Goal: Task Accomplishment & Management: Complete application form

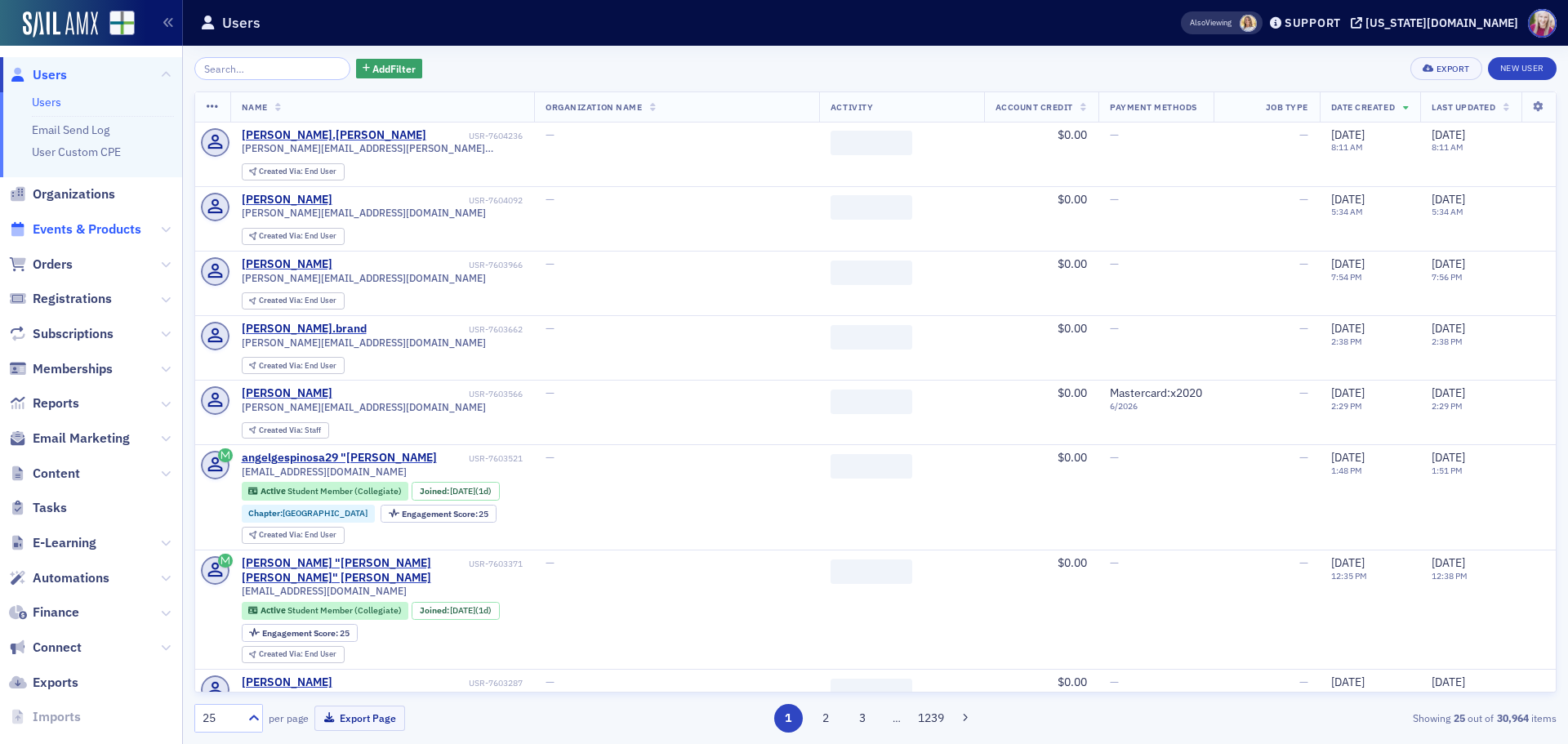
click at [75, 227] on span "Events & Products" at bounding box center [87, 229] width 109 height 18
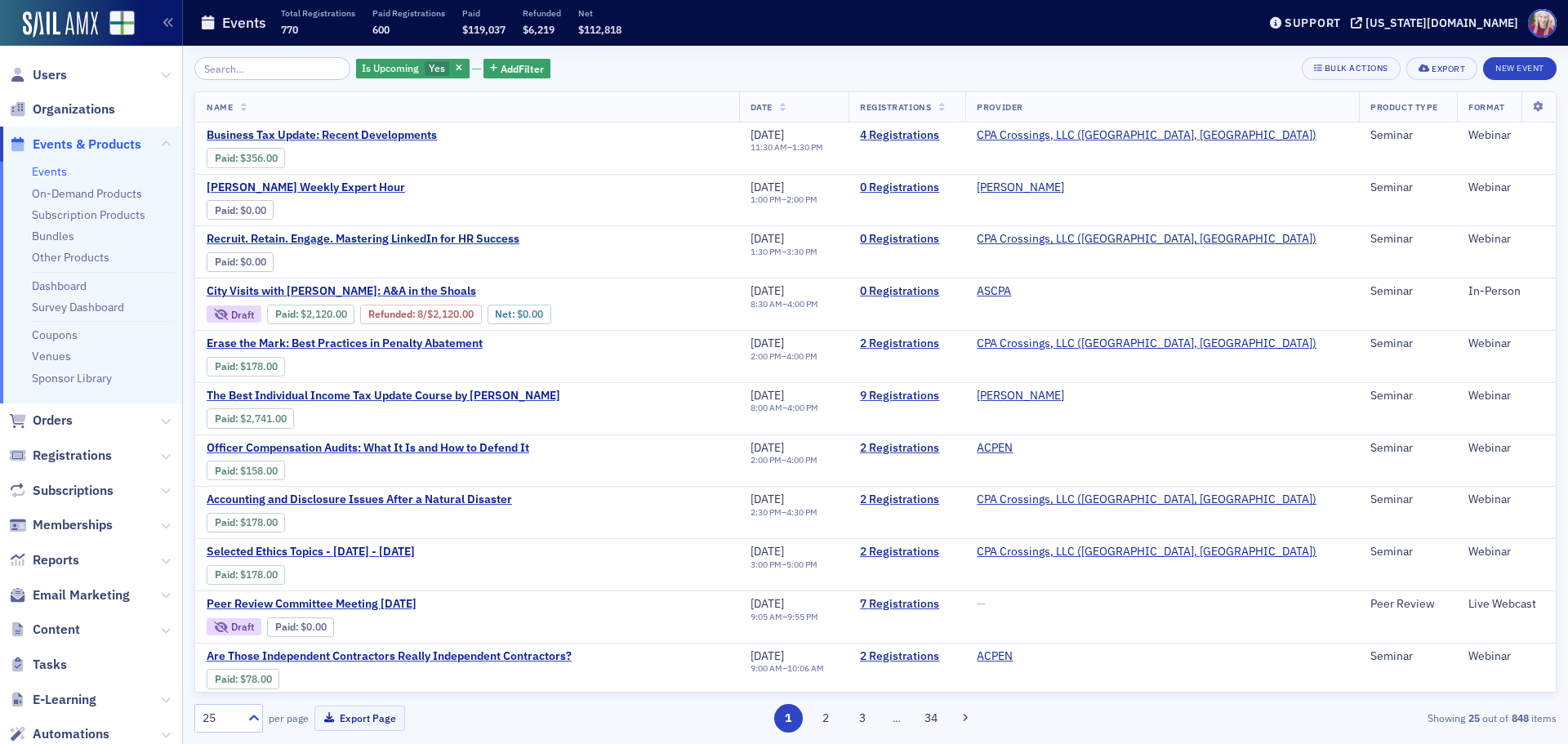
click at [214, 64] on input "search" at bounding box center [272, 69] width 156 height 23
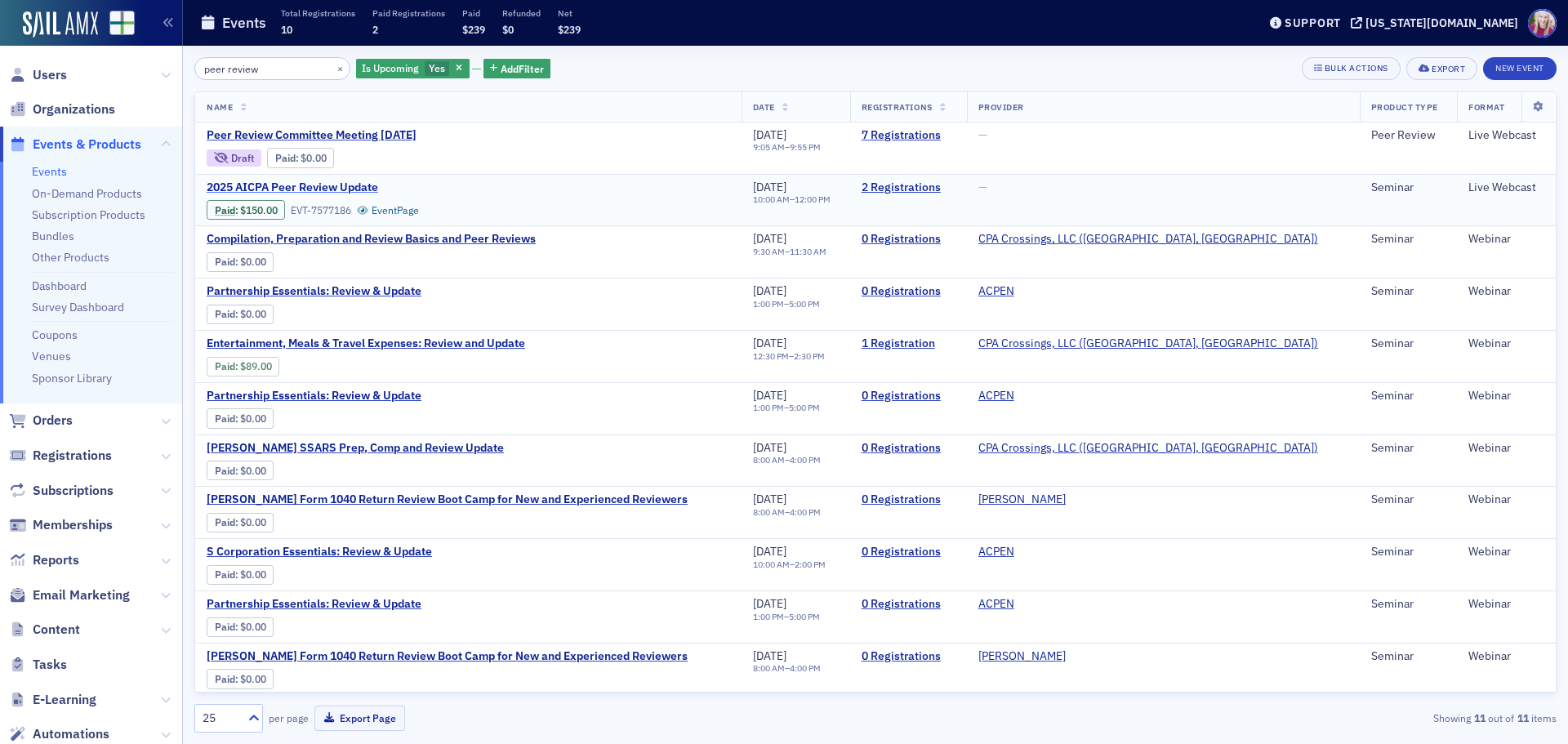
type input "peer review"
click at [318, 186] on span "2025 AICPA Peer Review Update" at bounding box center [343, 187] width 275 height 15
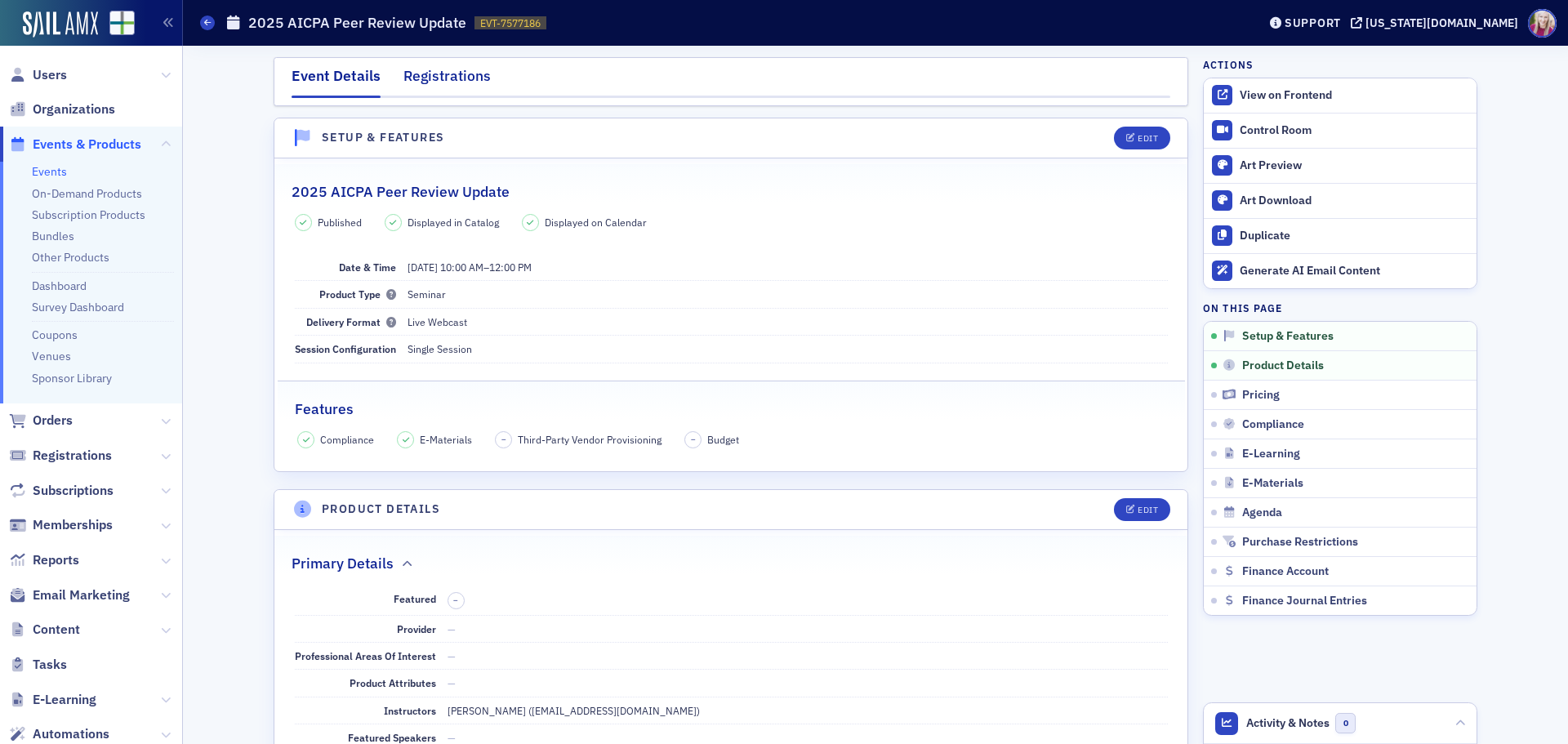
click at [434, 83] on div "Registrations" at bounding box center [447, 80] width 87 height 30
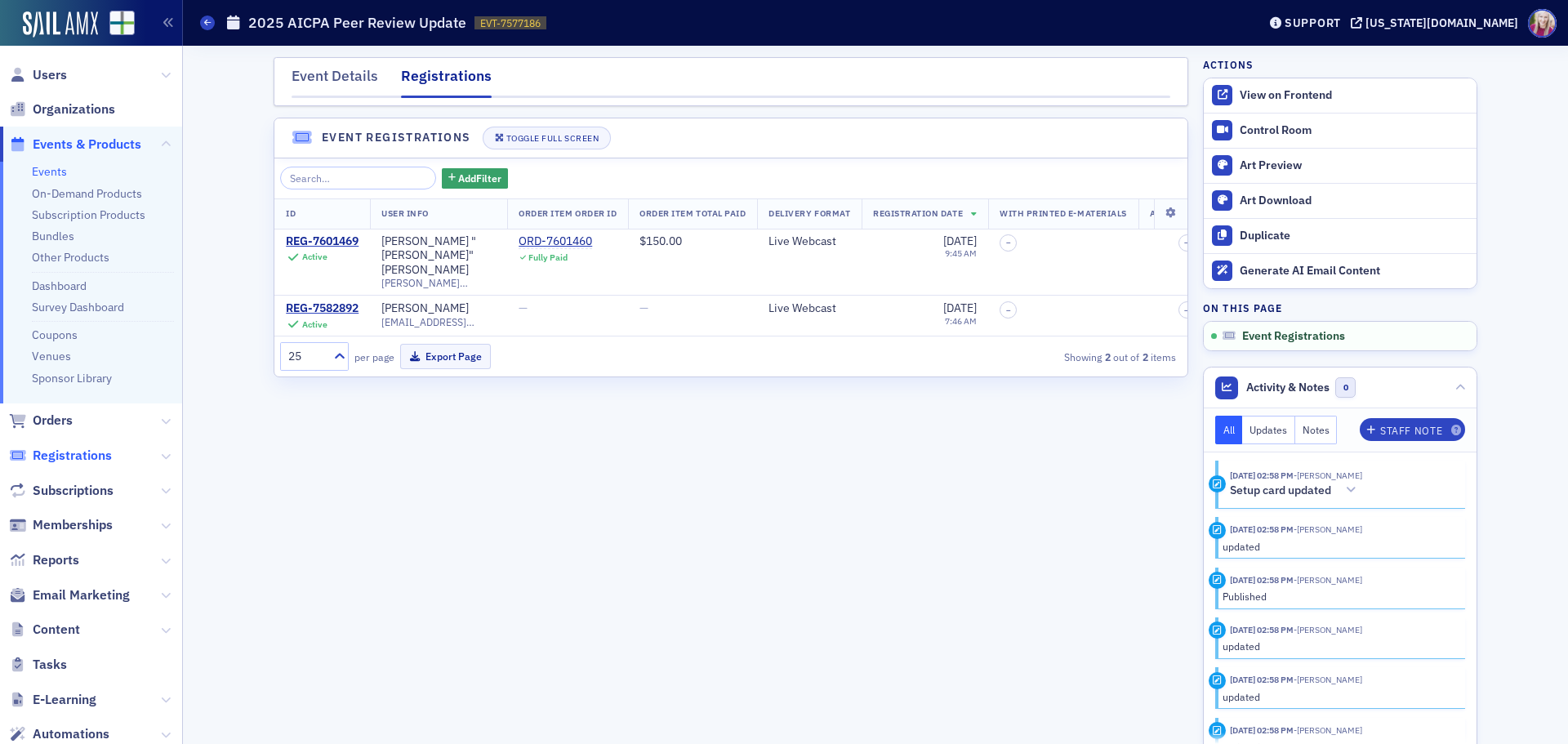
click at [76, 450] on span "Registrations" at bounding box center [72, 455] width 79 height 18
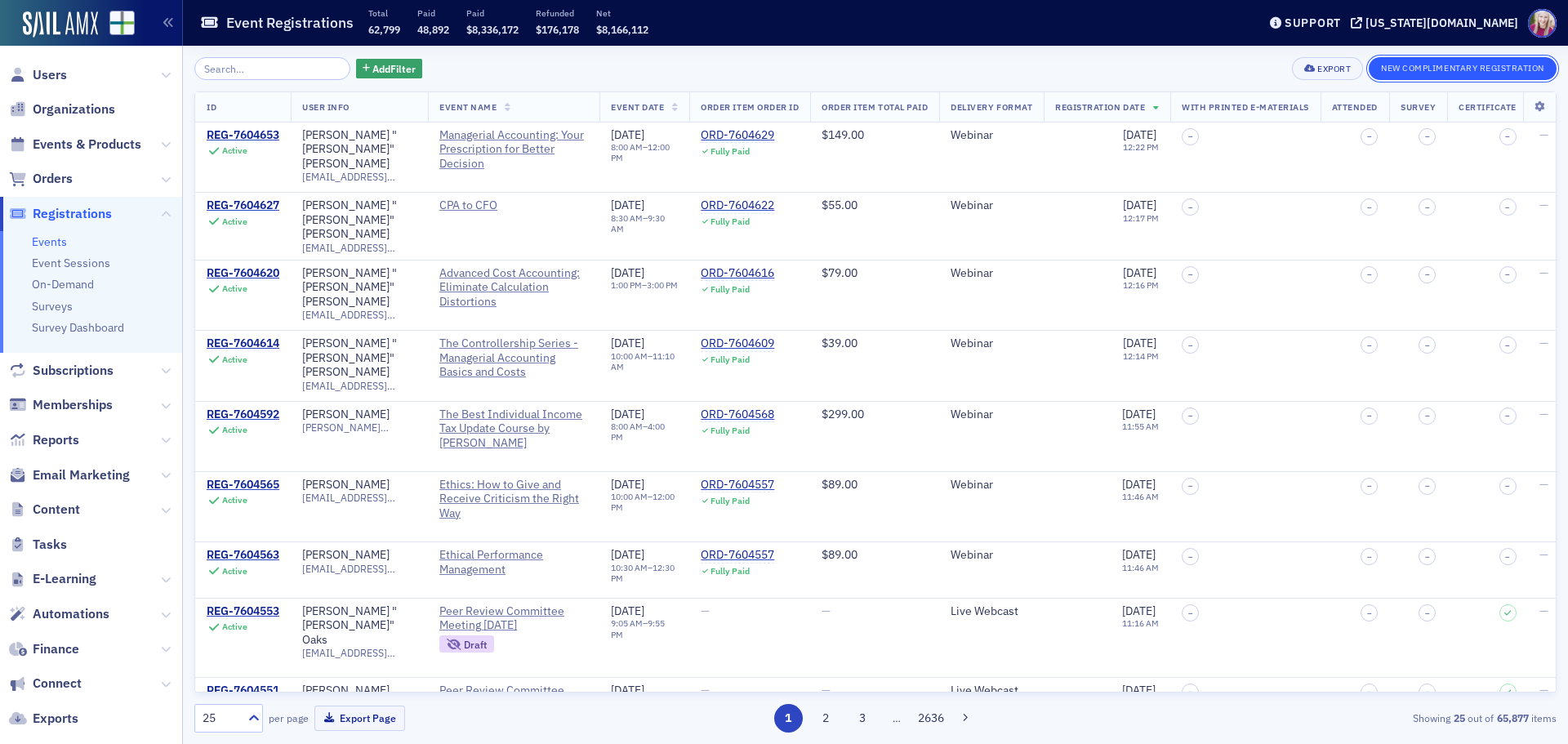
click at [1438, 66] on button "New Complimentary Registration" at bounding box center [1462, 69] width 188 height 23
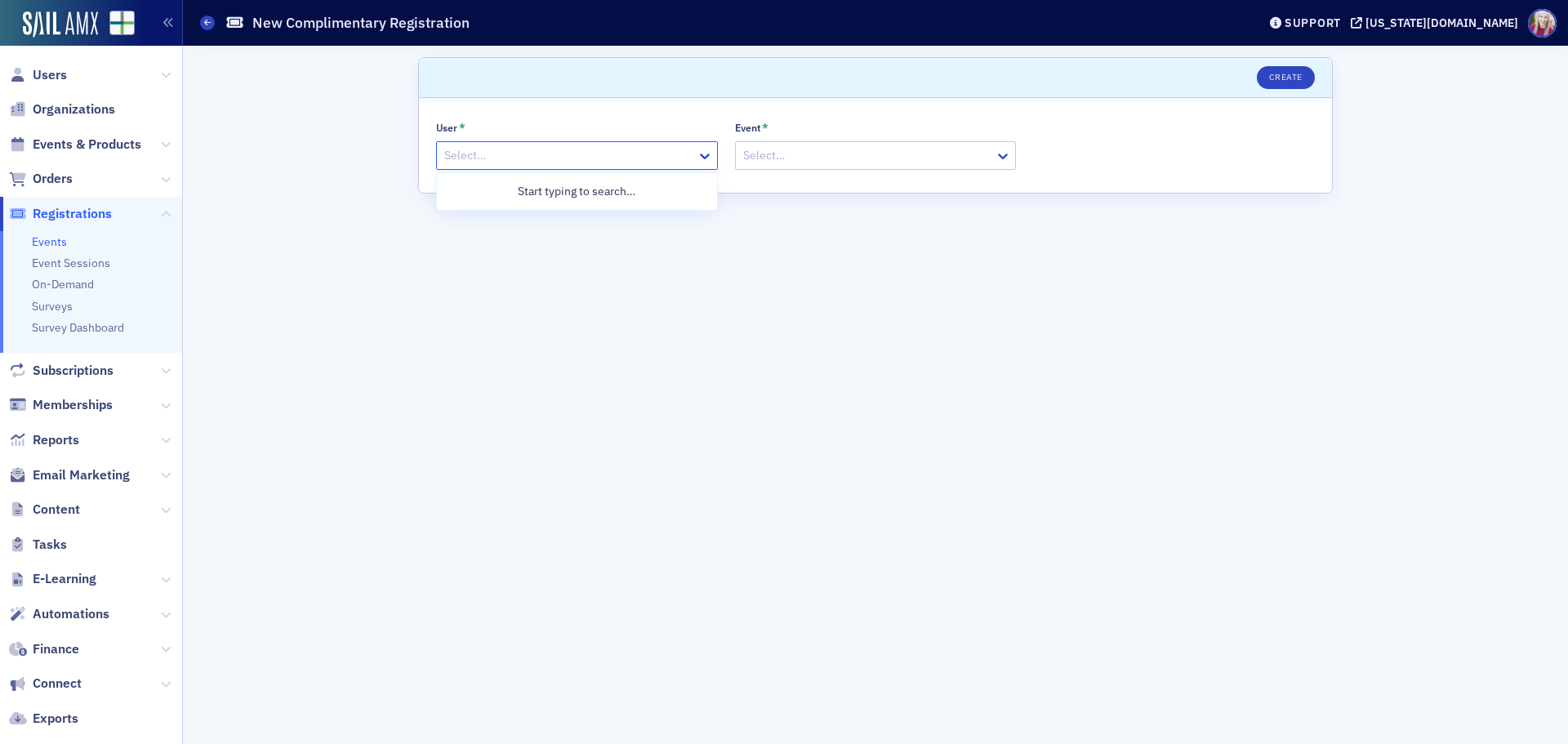
click at [529, 162] on div at bounding box center [569, 155] width 253 height 20
type input "[PERSON_NAME]"
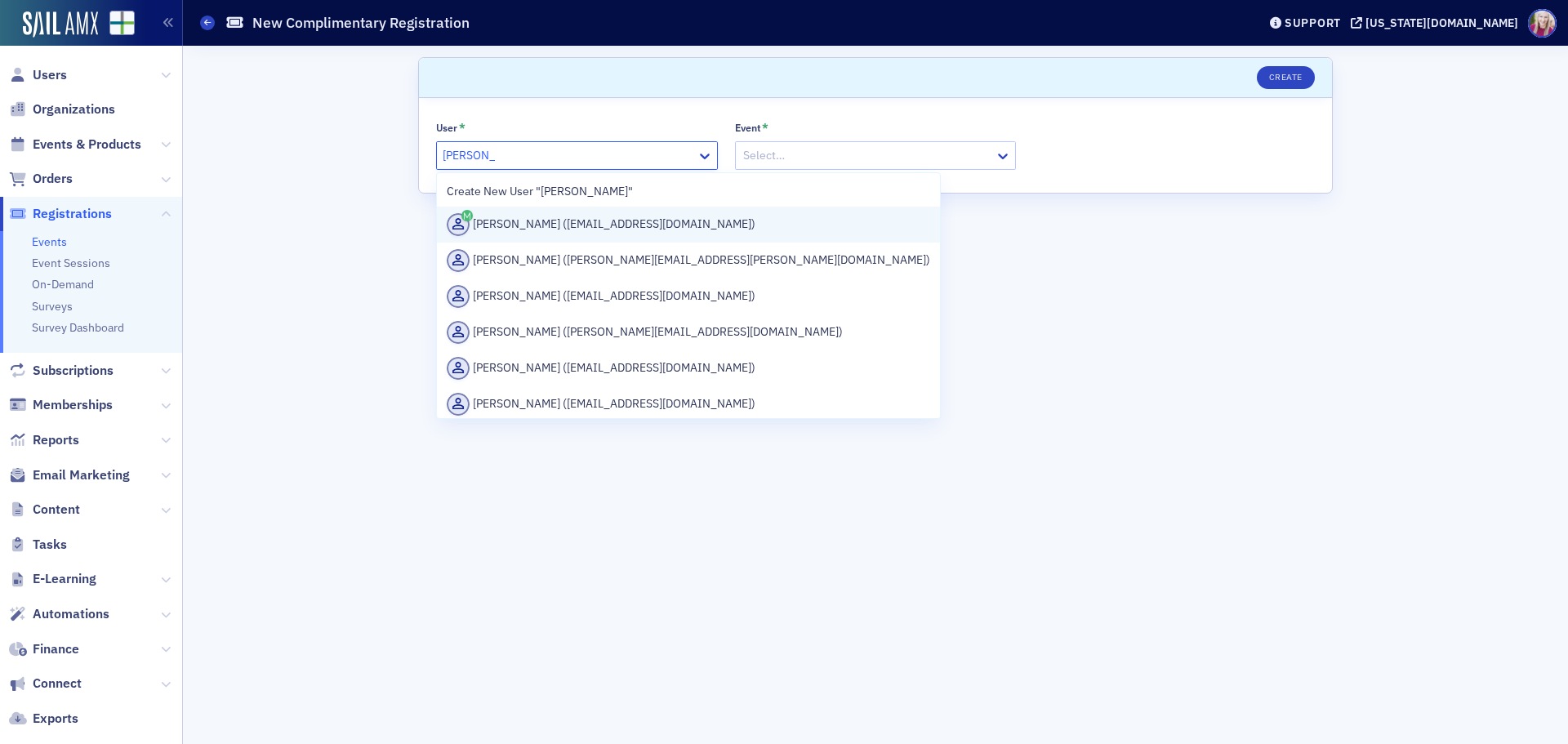
click at [557, 222] on div "[PERSON_NAME] ([EMAIL_ADDRESS][DOMAIN_NAME])" at bounding box center [689, 224] width 484 height 23
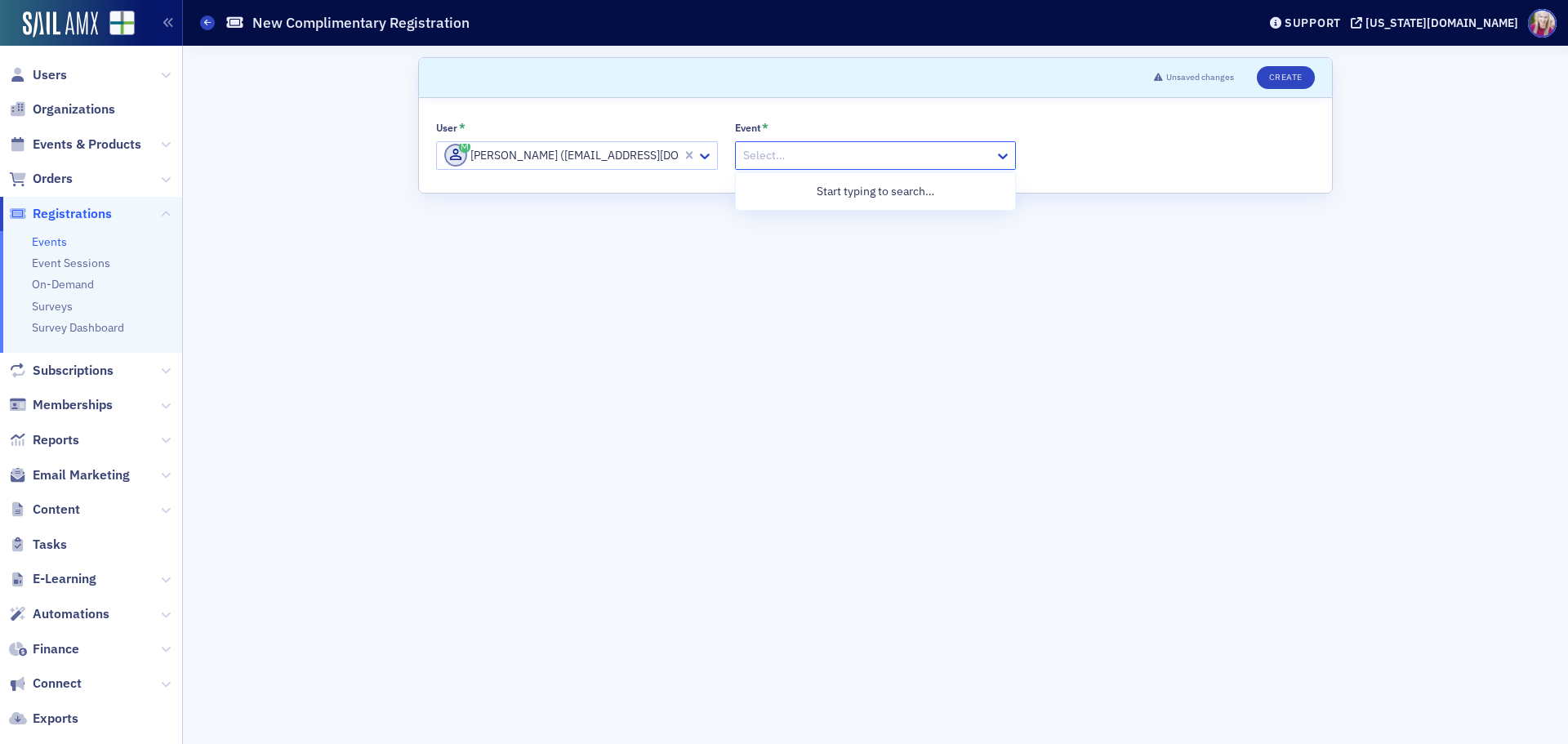
click at [772, 151] on div at bounding box center [868, 155] width 253 height 20
type input "peer review up"
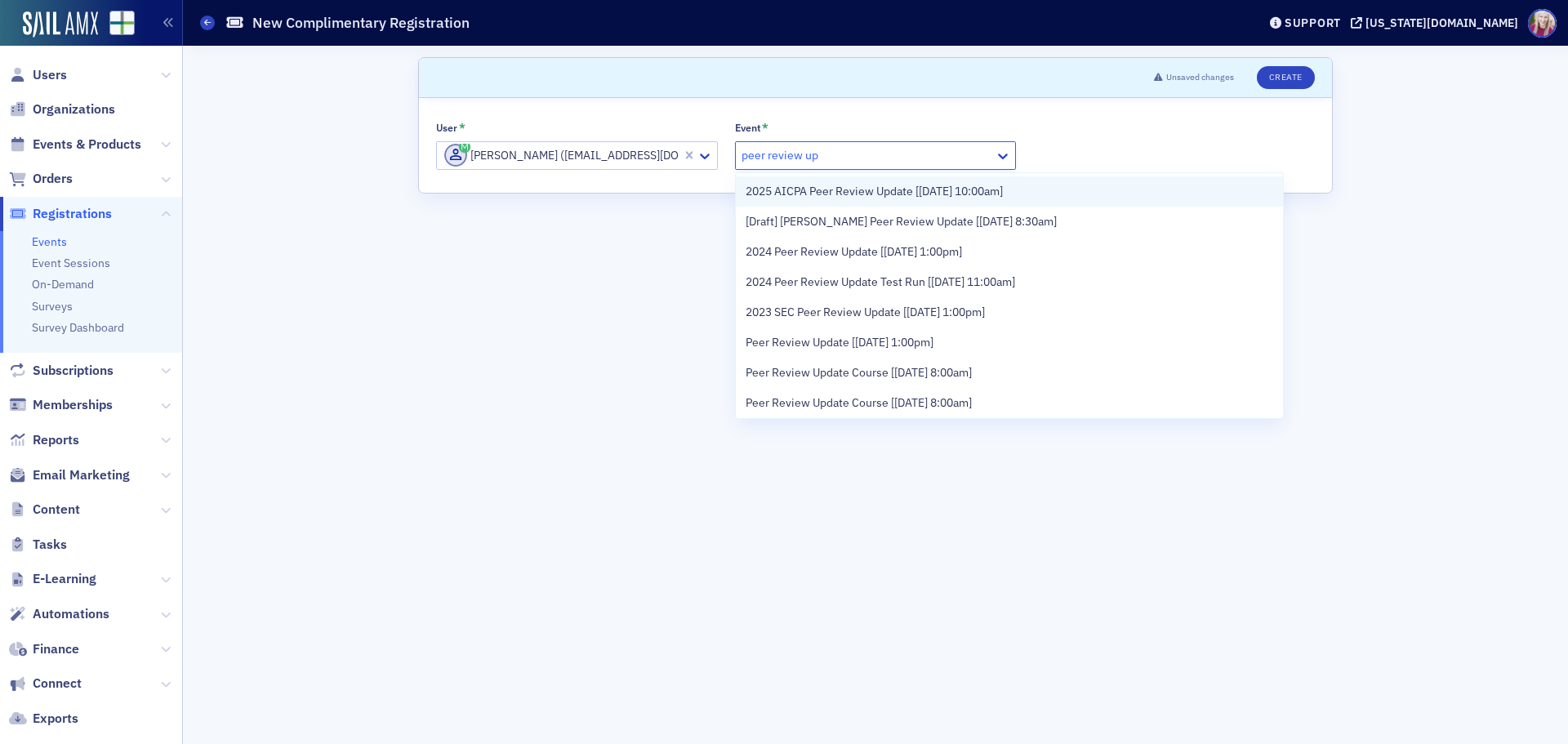
click at [838, 188] on span "2025 AICPA Peer Review Update [[DATE] 10:00am]" at bounding box center [874, 191] width 257 height 17
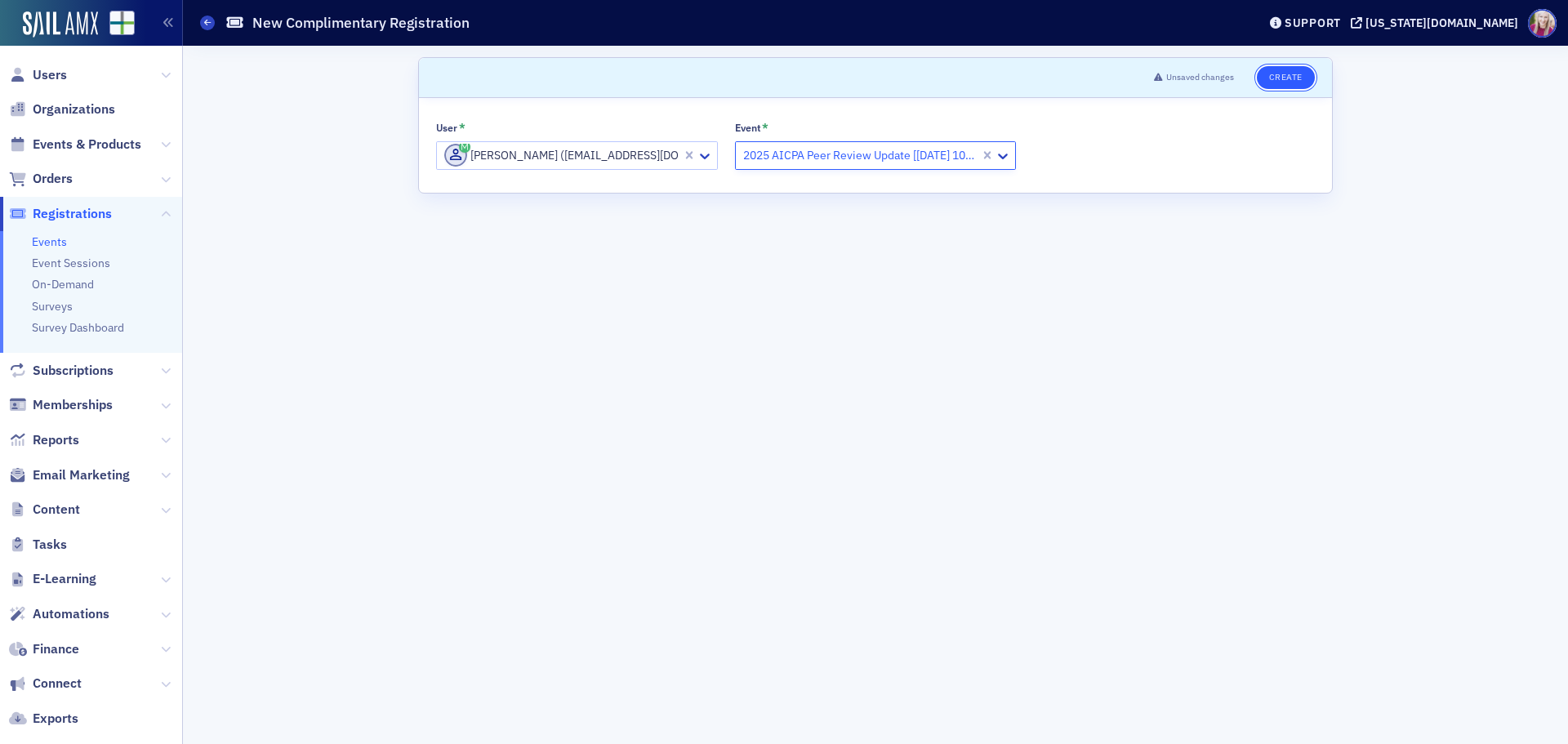
click at [1284, 79] on button "Create" at bounding box center [1286, 78] width 58 height 23
